Goal: Information Seeking & Learning: Learn about a topic

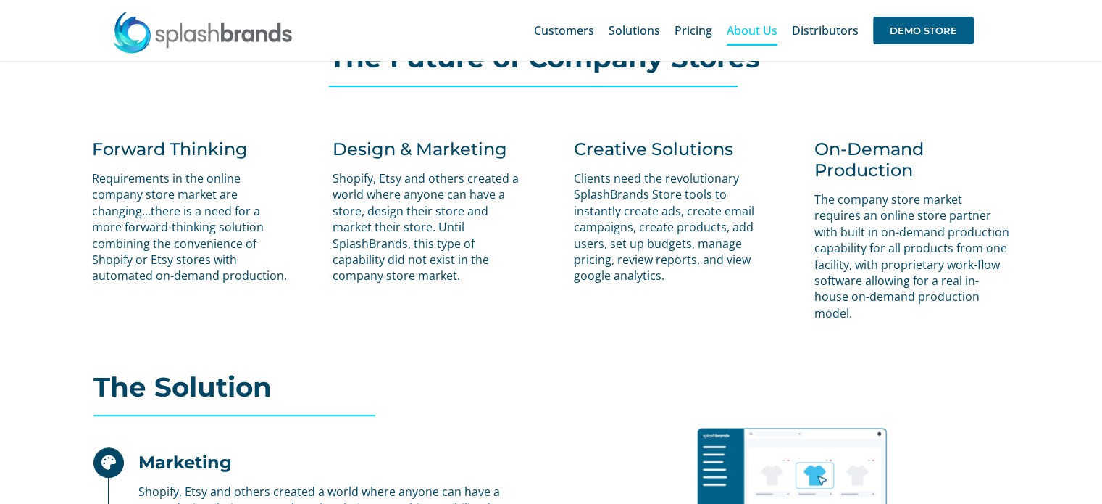
scroll to position [848, 0]
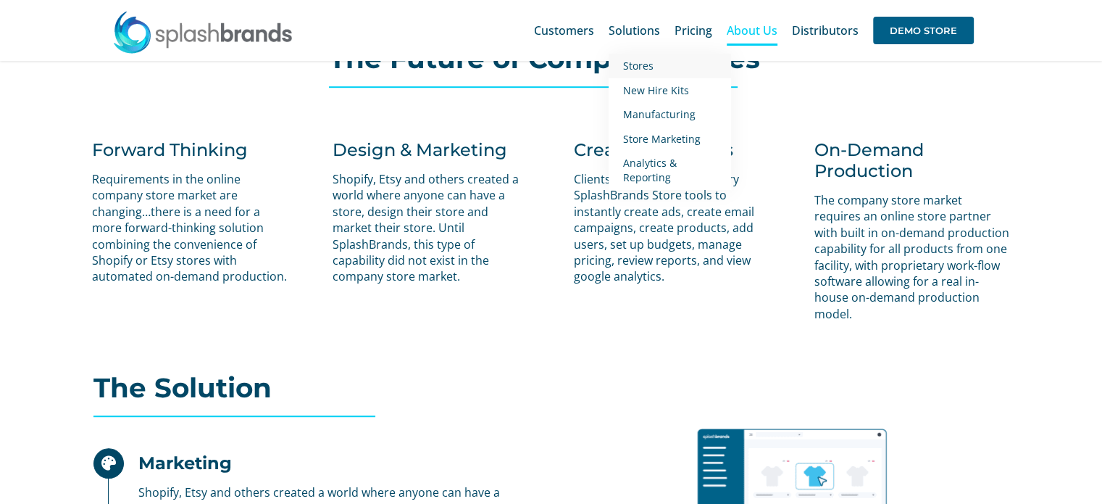
click at [651, 67] on span "Stores" at bounding box center [638, 66] width 30 height 14
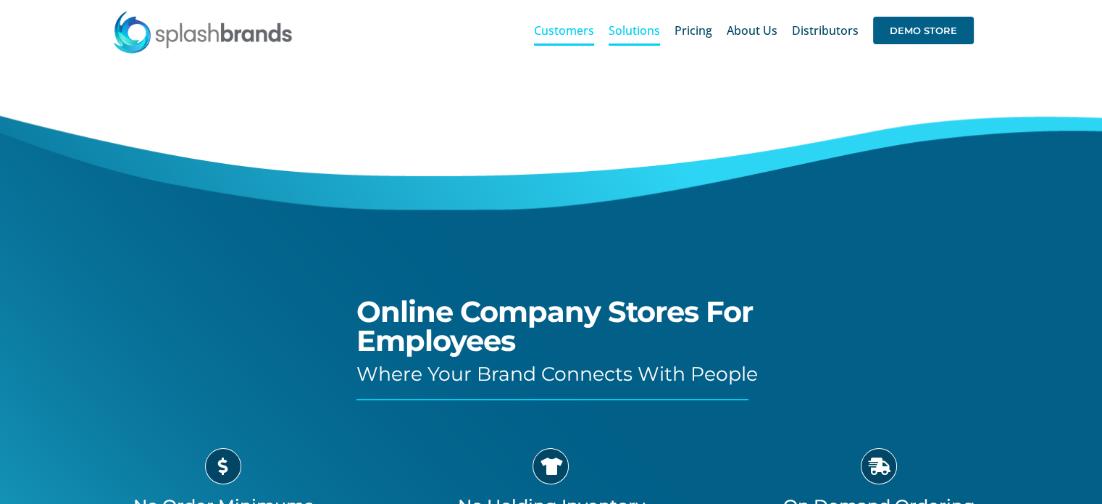
click at [578, 31] on span "Customers" at bounding box center [564, 31] width 60 height 12
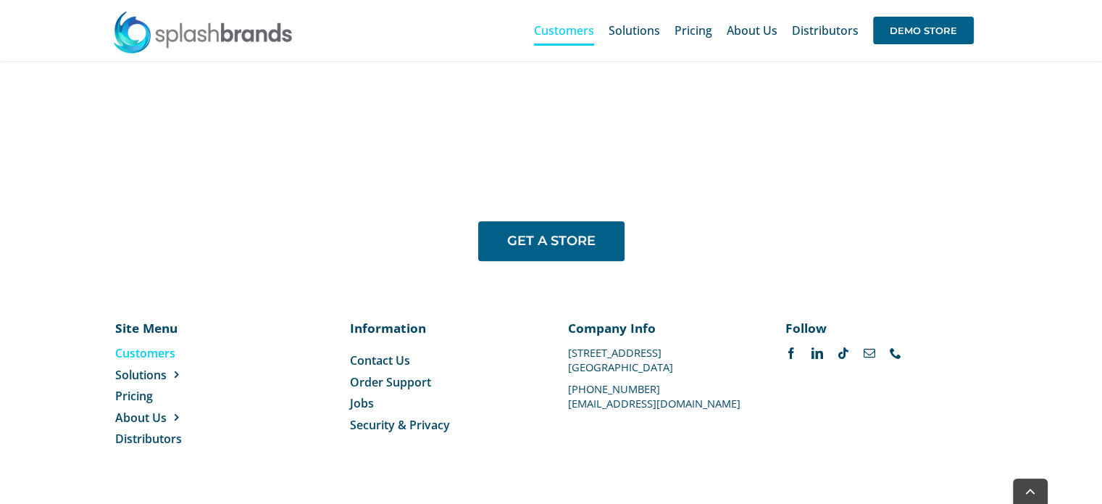
scroll to position [1237, 0]
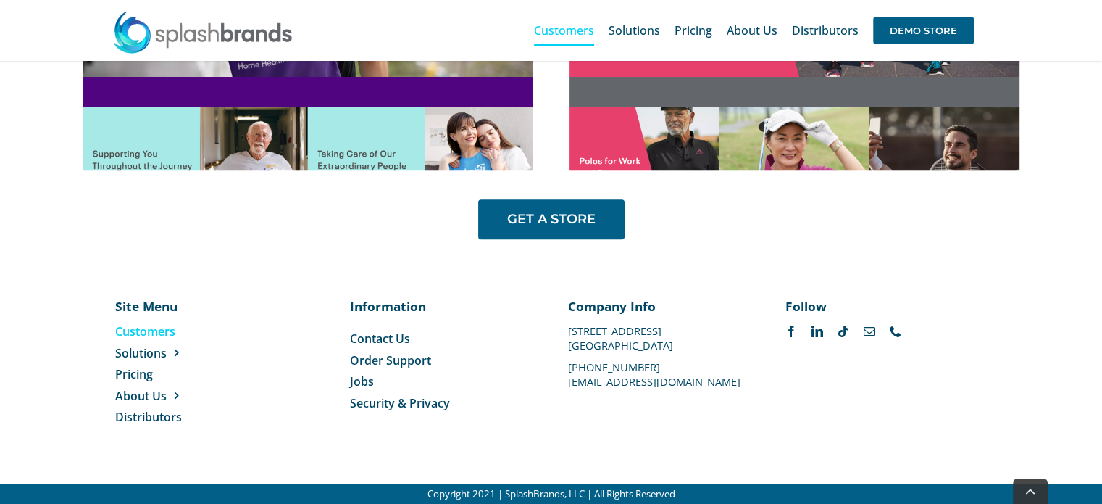
click at [200, 38] on img at bounding box center [202, 31] width 181 height 43
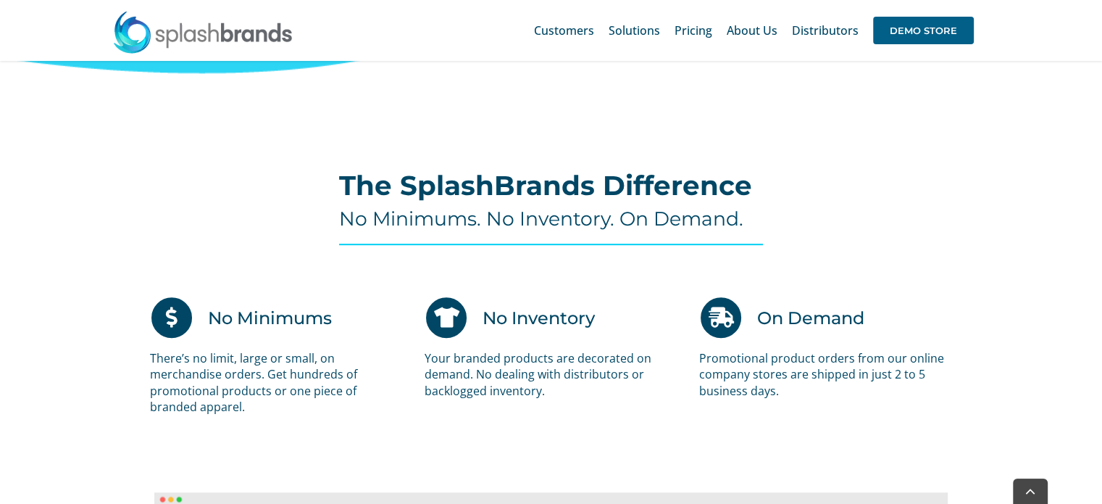
scroll to position [796, 0]
drag, startPoint x: 148, startPoint y: 359, endPoint x: 234, endPoint y: 347, distance: 87.1
click at [234, 347] on div "No Minimums There’s no limit, large or small, on merchandise orders. Get hundre…" at bounding box center [276, 362] width 275 height 134
drag, startPoint x: 388, startPoint y: 327, endPoint x: 374, endPoint y: 355, distance: 31.8
click at [374, 355] on p "There’s no limit, large or small, on merchandise orders. Get hundreds of promot…" at bounding box center [276, 381] width 253 height 65
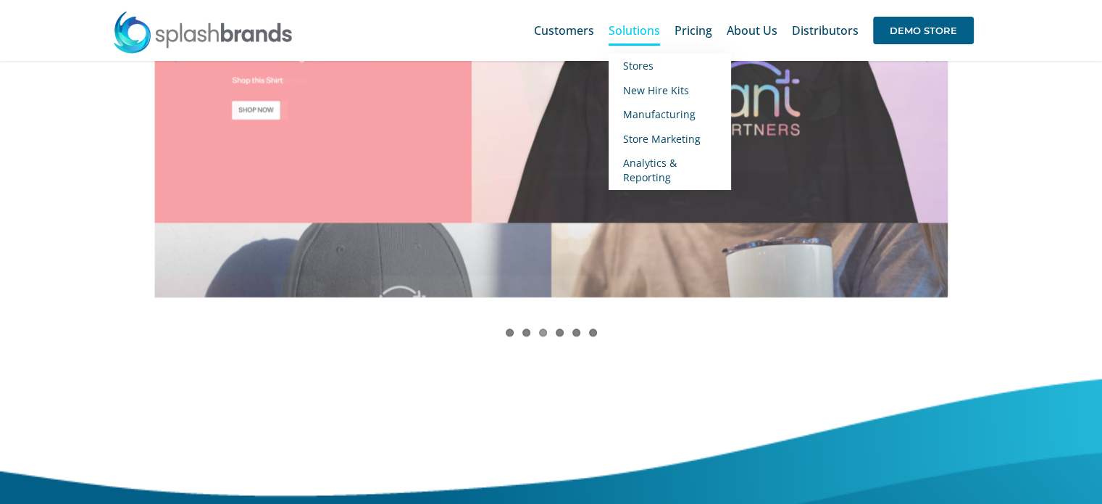
scroll to position [1449, 0]
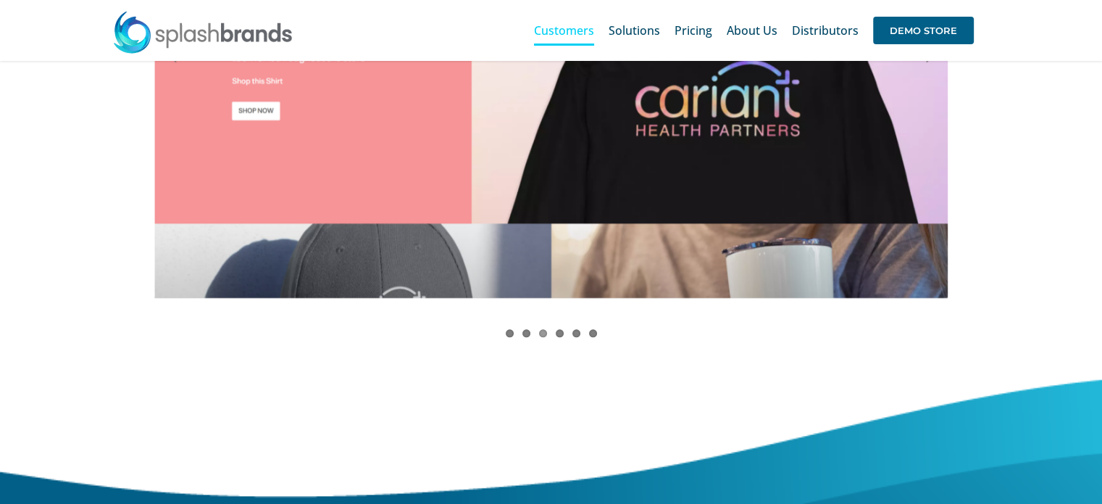
click at [571, 31] on span "Customers" at bounding box center [564, 31] width 60 height 12
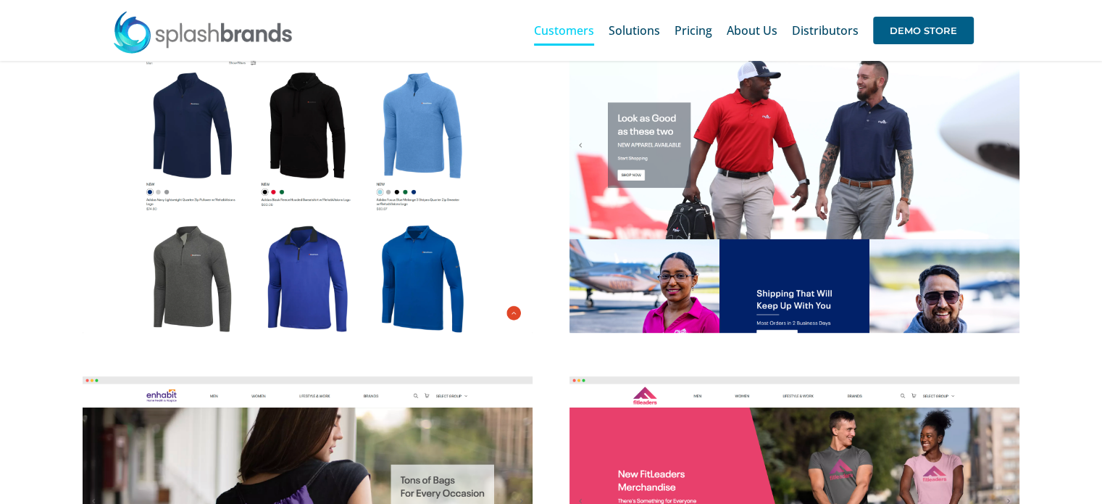
scroll to position [716, 0]
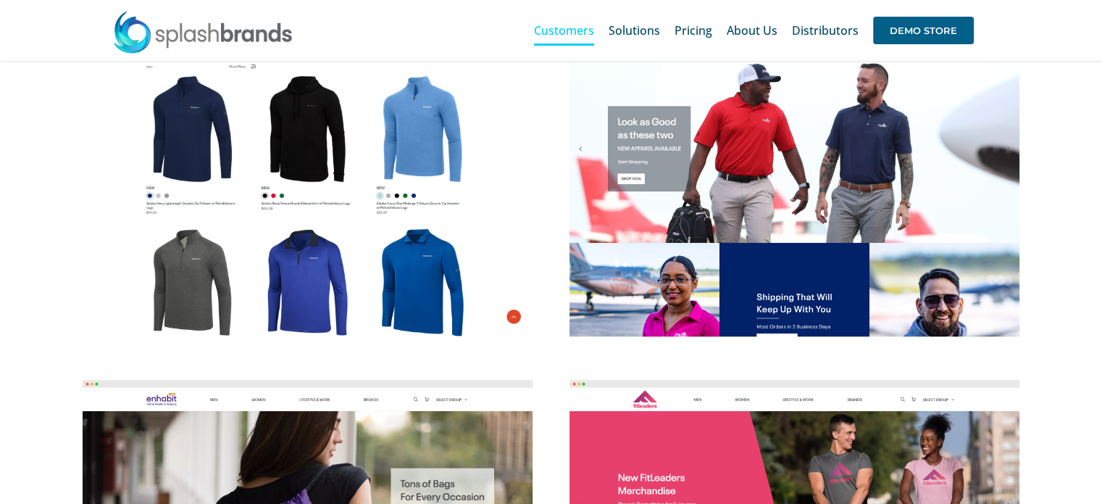
drag, startPoint x: 298, startPoint y: 262, endPoint x: 87, endPoint y: 206, distance: 218.8
click at [87, 206] on img at bounding box center [308, 180] width 450 height 312
drag, startPoint x: 547, startPoint y: 275, endPoint x: 519, endPoint y: 264, distance: 29.3
drag, startPoint x: 519, startPoint y: 264, endPoint x: 478, endPoint y: 257, distance: 41.9
click at [478, 257] on img at bounding box center [308, 180] width 450 height 312
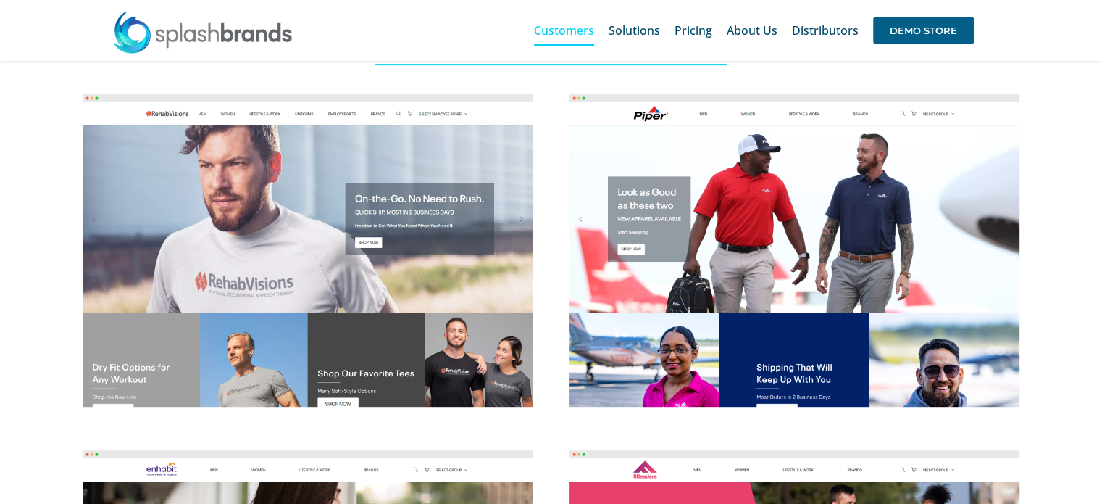
scroll to position [645, 0]
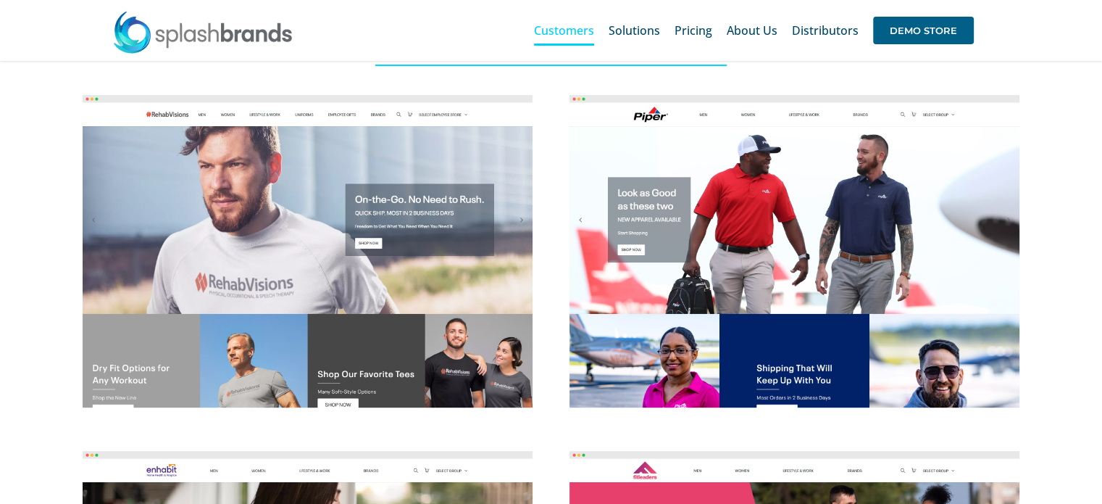
drag, startPoint x: 243, startPoint y: 141, endPoint x: 165, endPoint y: 50, distance: 120.2
click at [165, 50] on img at bounding box center [202, 31] width 181 height 43
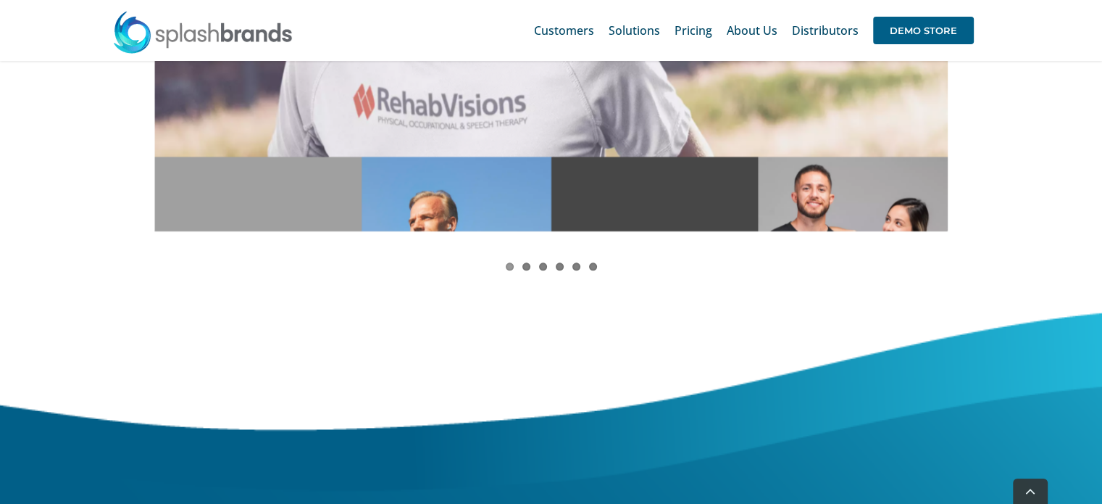
scroll to position [1516, 0]
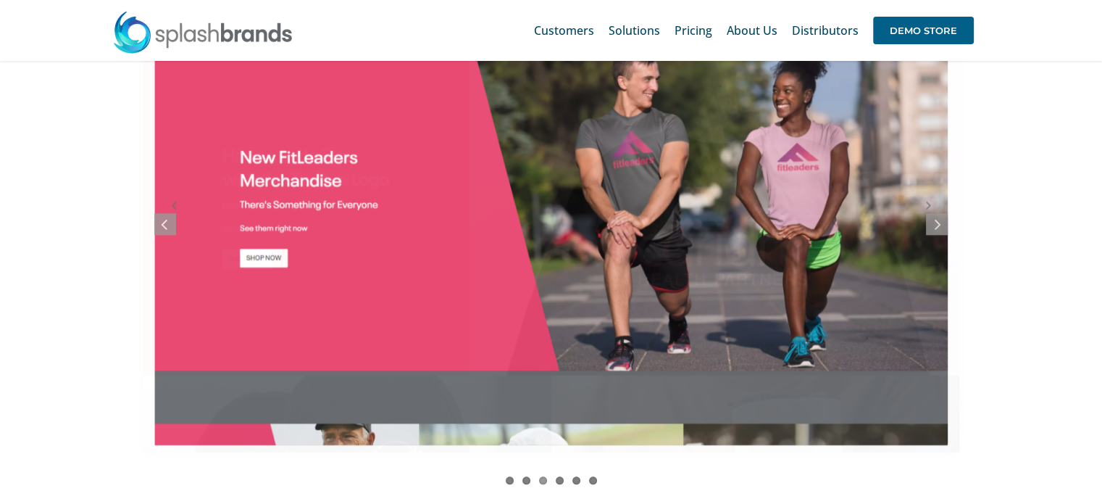
click at [933, 205] on ul at bounding box center [550, 218] width 793 height 464
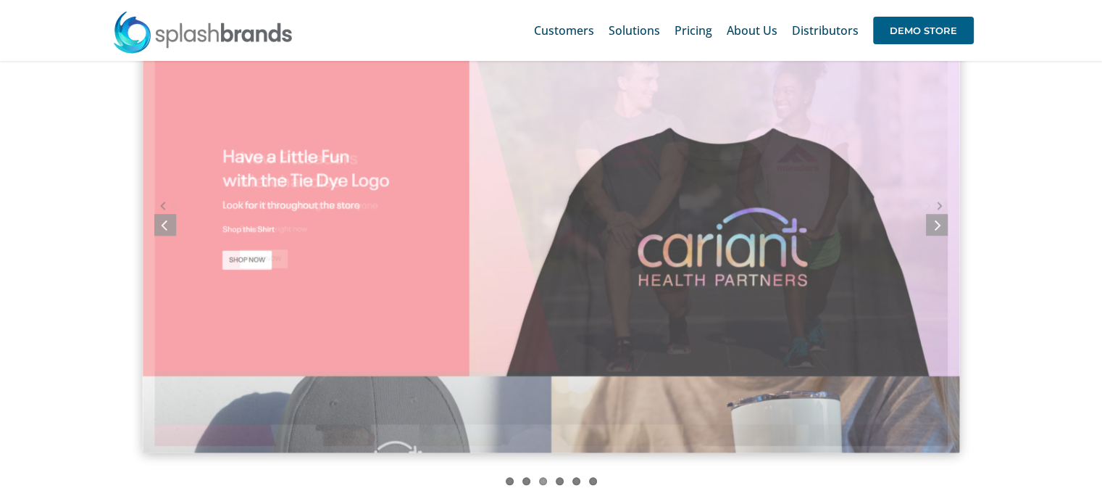
scroll to position [1300, 0]
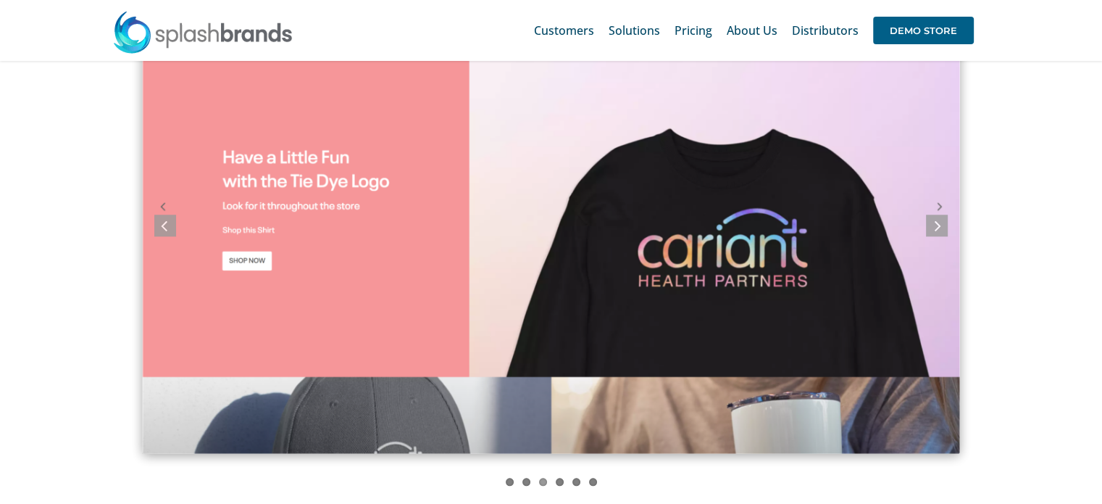
click at [932, 206] on img "screely-1684639515953" at bounding box center [551, 216] width 817 height 473
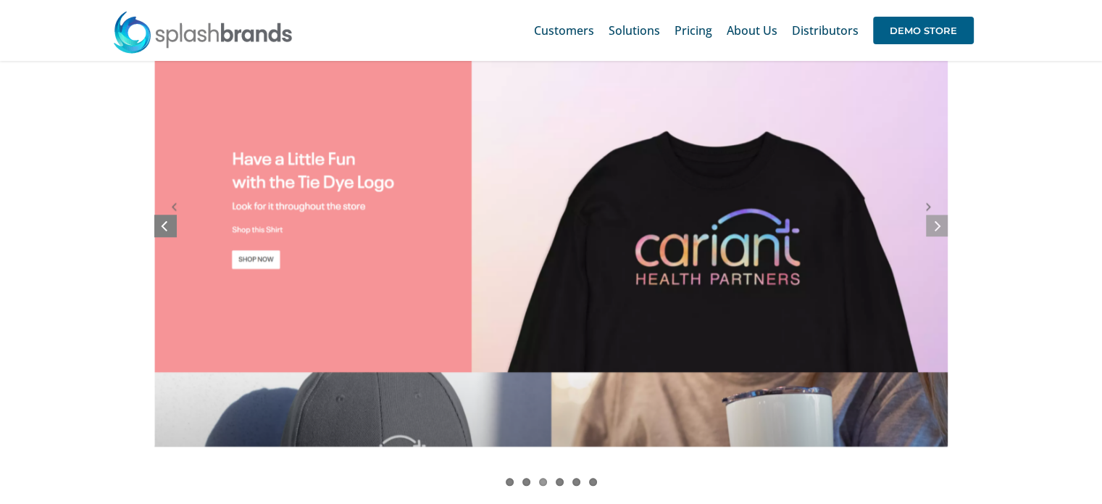
click at [168, 218] on link at bounding box center [165, 225] width 22 height 22
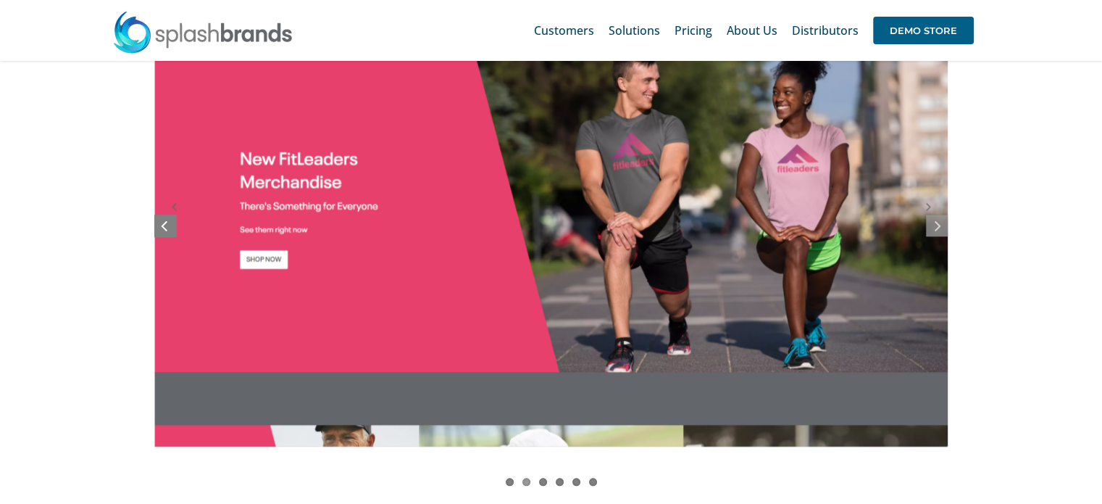
click at [168, 218] on link at bounding box center [165, 225] width 22 height 22
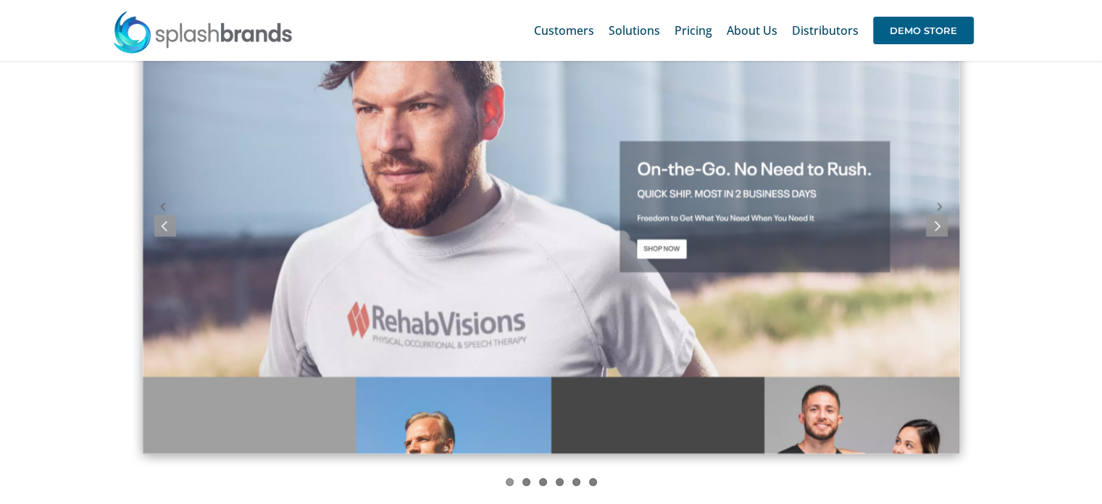
click at [392, 211] on img "screely-1684637879533" at bounding box center [551, 216] width 817 height 473
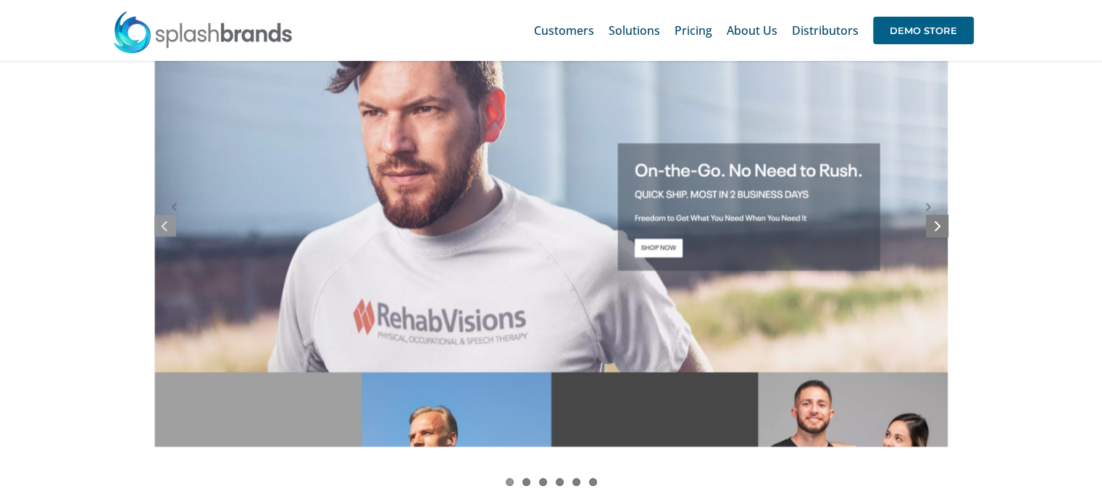
click at [937, 217] on icon at bounding box center [938, 225] width 7 height 18
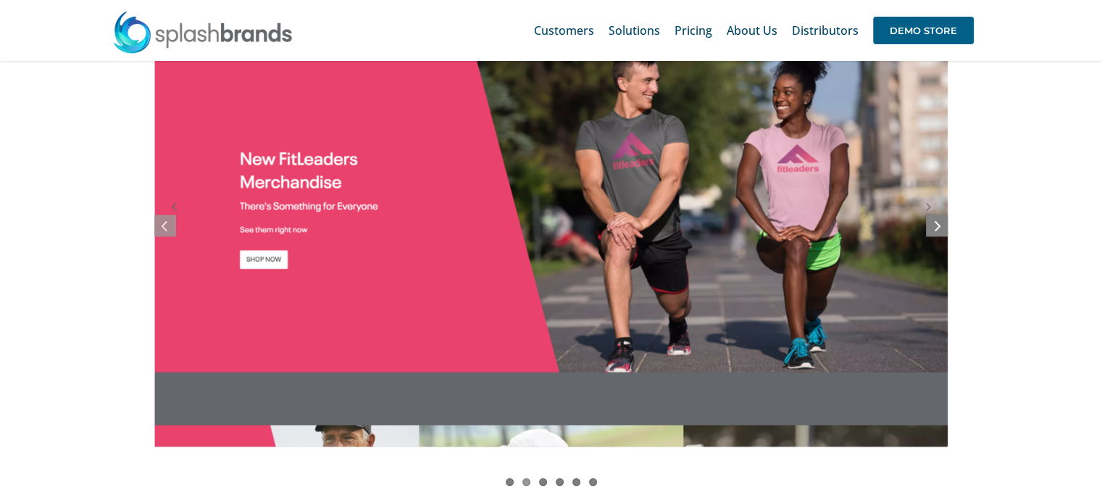
click at [935, 220] on icon at bounding box center [938, 225] width 7 height 18
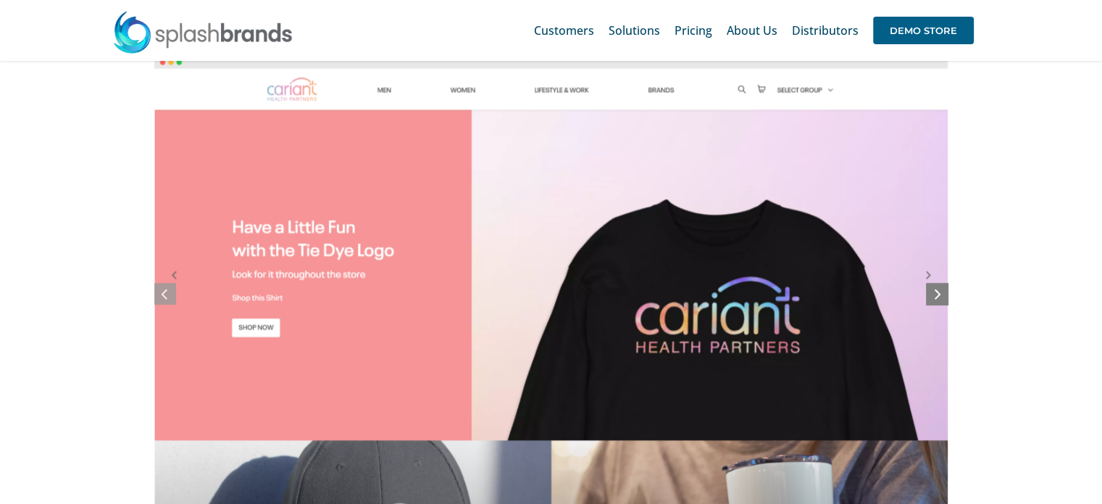
click at [946, 286] on div "1 2 3 4 5 6" at bounding box center [550, 308] width 793 height 507
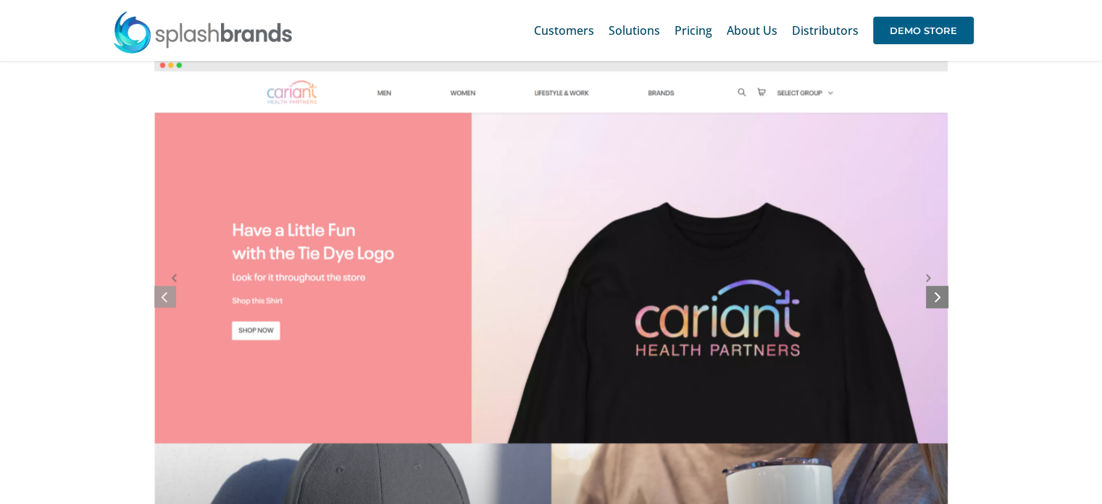
scroll to position [1229, 0]
click at [932, 287] on link at bounding box center [937, 297] width 22 height 22
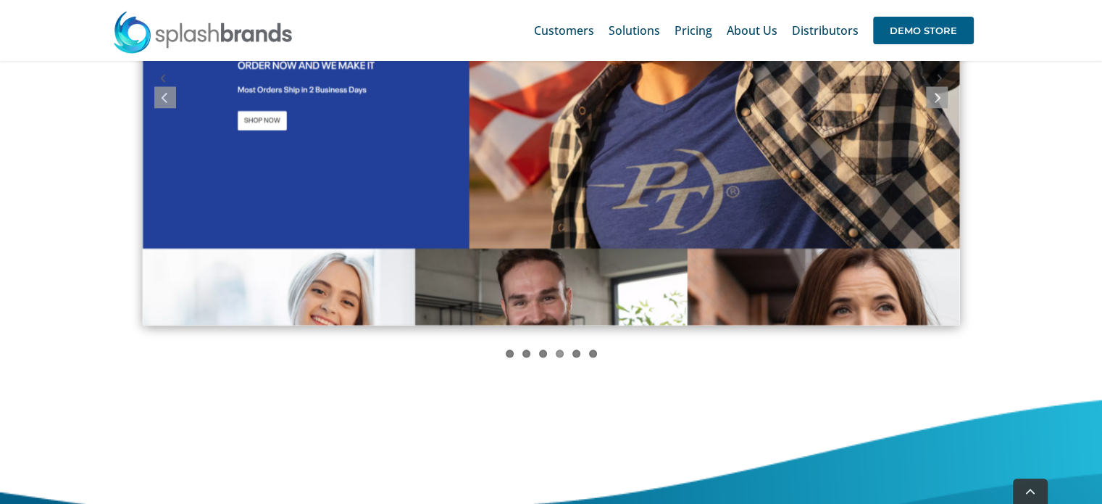
click at [865, 267] on img "screely-1684640506509" at bounding box center [551, 87] width 817 height 473
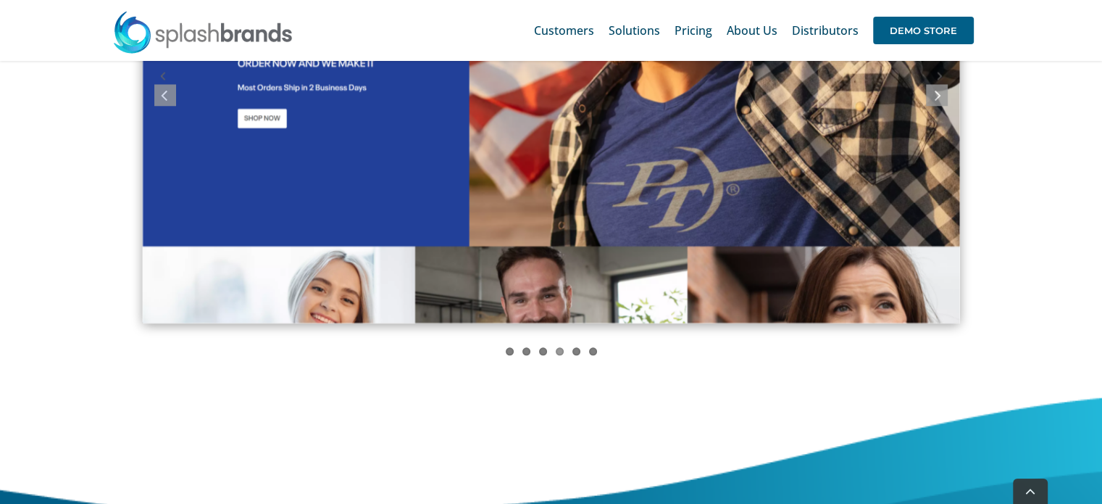
scroll to position [1432, 0]
